Goal: Task Accomplishment & Management: Manage account settings

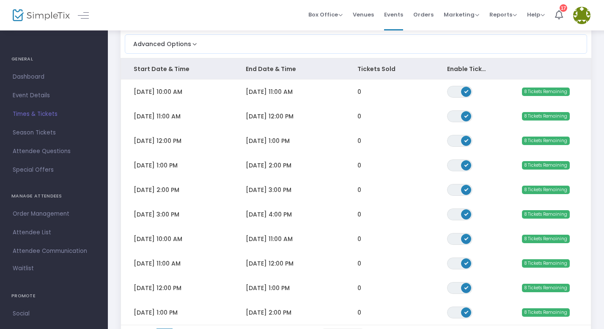
scroll to position [73, 0]
